Goal: Transaction & Acquisition: Obtain resource

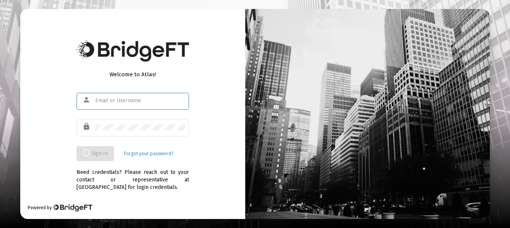
type input "[EMAIL_ADDRESS][DOMAIN_NAME]"
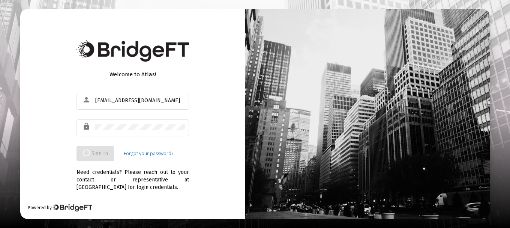
click at [209, 109] on div "Welcome to Atlas! person [EMAIL_ADDRESS][DOMAIN_NAME] lock Sign In Forgot your …" at bounding box center [132, 113] width 225 height 209
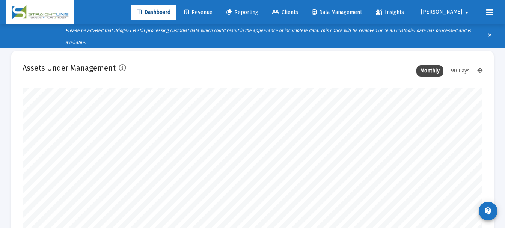
scroll to position [150, 247]
click at [258, 11] on span "Reporting" at bounding box center [242, 12] width 32 height 6
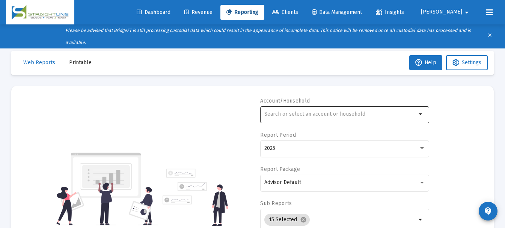
click at [359, 118] on div at bounding box center [340, 114] width 152 height 18
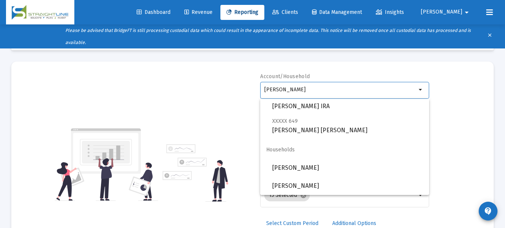
scroll to position [38, 0]
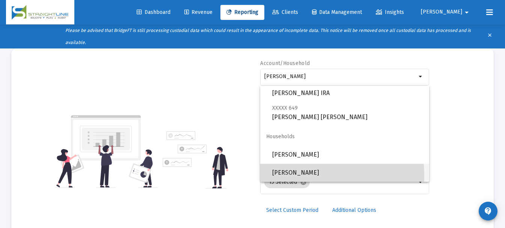
click at [312, 175] on span "Ridenour, Phil Household" at bounding box center [347, 173] width 151 height 18
type input "Ridenour, Phil Household"
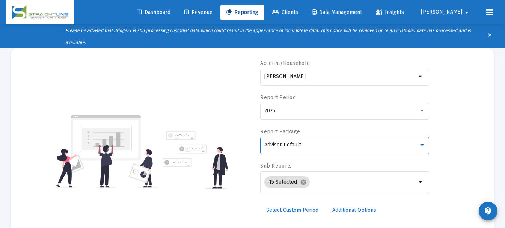
click at [340, 143] on div "Advisor Default" at bounding box center [341, 145] width 154 height 6
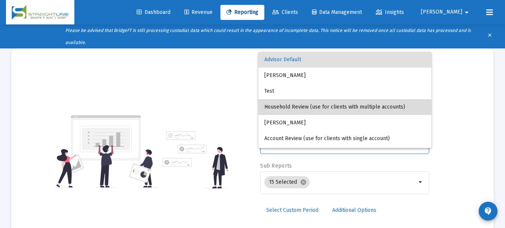
click at [346, 110] on span "Household Review (use for clients with multiple accounts)" at bounding box center [344, 107] width 161 height 16
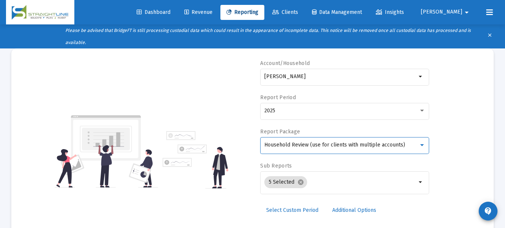
scroll to position [75, 0]
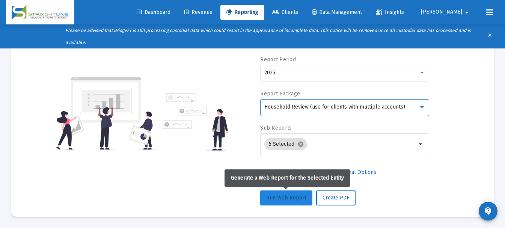
click at [284, 201] on button "Run Web Report" at bounding box center [286, 197] width 52 height 15
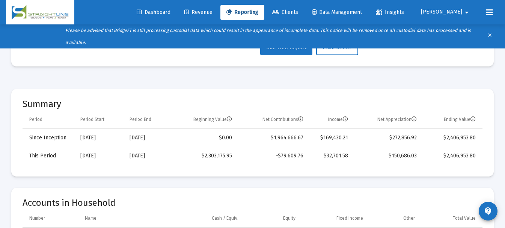
scroll to position [113, 0]
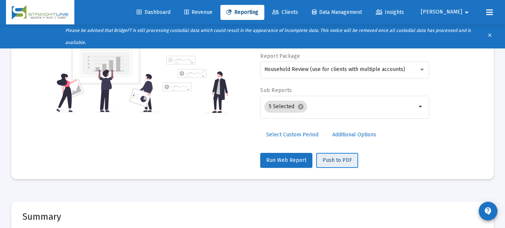
click at [327, 163] on button "Push to PDF" at bounding box center [337, 160] width 42 height 15
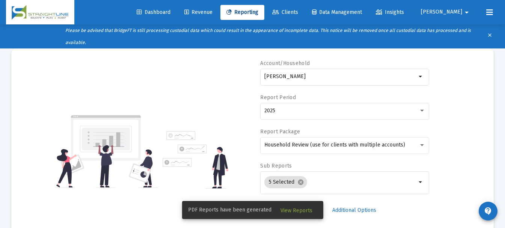
scroll to position [38, 0]
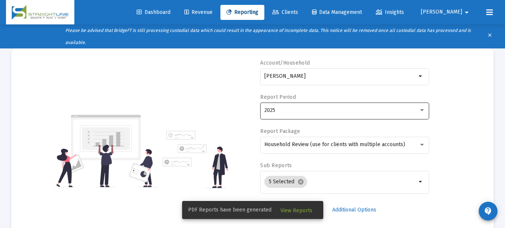
click at [342, 111] on div "2025" at bounding box center [341, 110] width 154 height 6
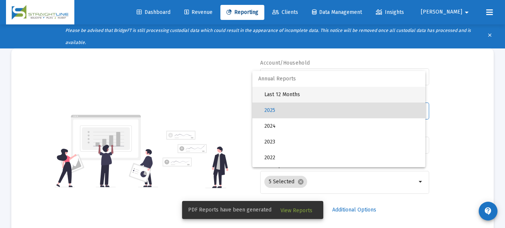
click at [333, 96] on span "Last 12 Months" at bounding box center [341, 95] width 155 height 16
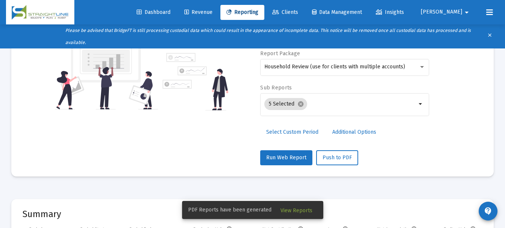
scroll to position [150, 0]
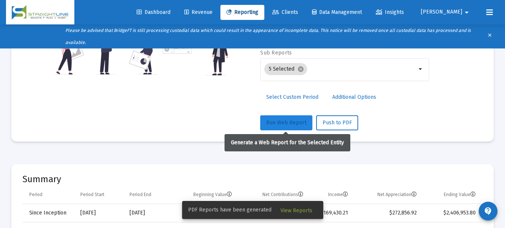
click at [271, 118] on button "Run Web Report" at bounding box center [286, 122] width 52 height 15
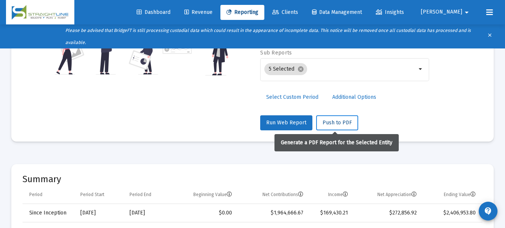
click at [337, 120] on span "Push to PDF" at bounding box center [336, 122] width 29 height 6
click at [340, 125] on span "Push to PDF" at bounding box center [336, 122] width 29 height 6
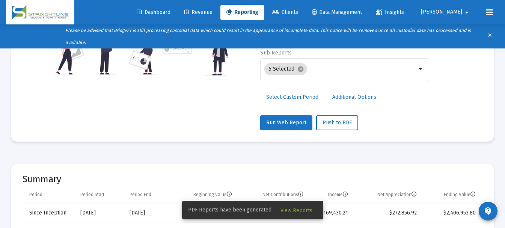
click at [296, 207] on span "View Reports" at bounding box center [296, 210] width 32 height 6
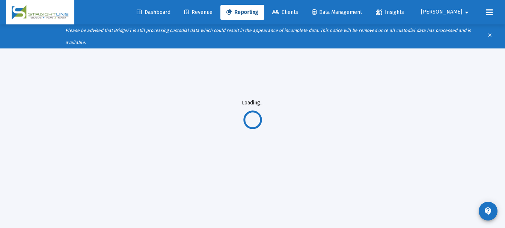
scroll to position [39, 0]
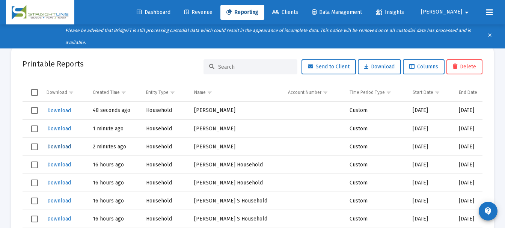
click at [62, 145] on span "Download" at bounding box center [59, 146] width 24 height 6
click at [63, 109] on span "Download" at bounding box center [59, 110] width 24 height 6
click at [464, 11] on mat-icon "arrow_drop_down" at bounding box center [466, 12] width 9 height 15
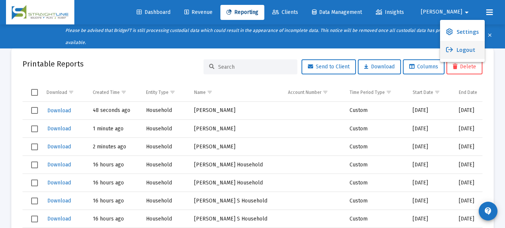
click at [473, 50] on button "Logout" at bounding box center [462, 50] width 45 height 18
